Goal: Transaction & Acquisition: Subscribe to service/newsletter

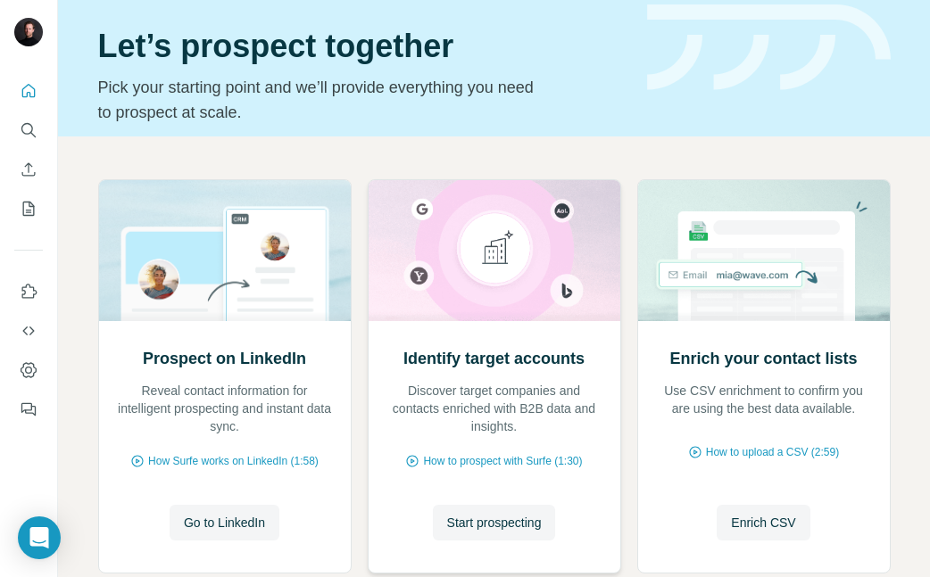
scroll to position [58, 0]
